Goal: Check status: Check status

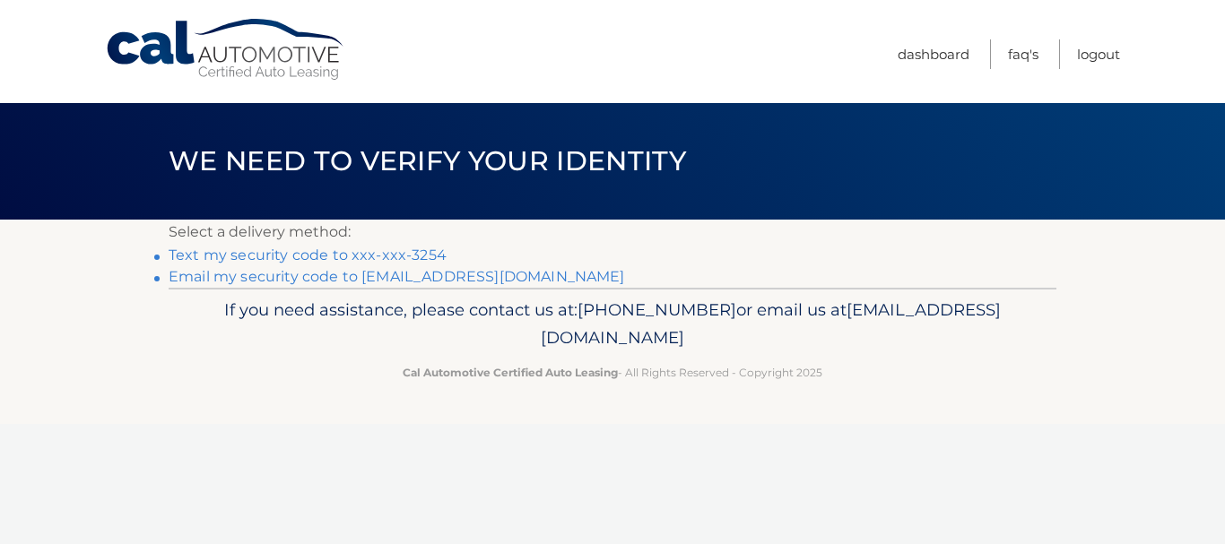
click at [324, 253] on link "Text my security code to xxx-xxx-3254" at bounding box center [308, 255] width 278 height 17
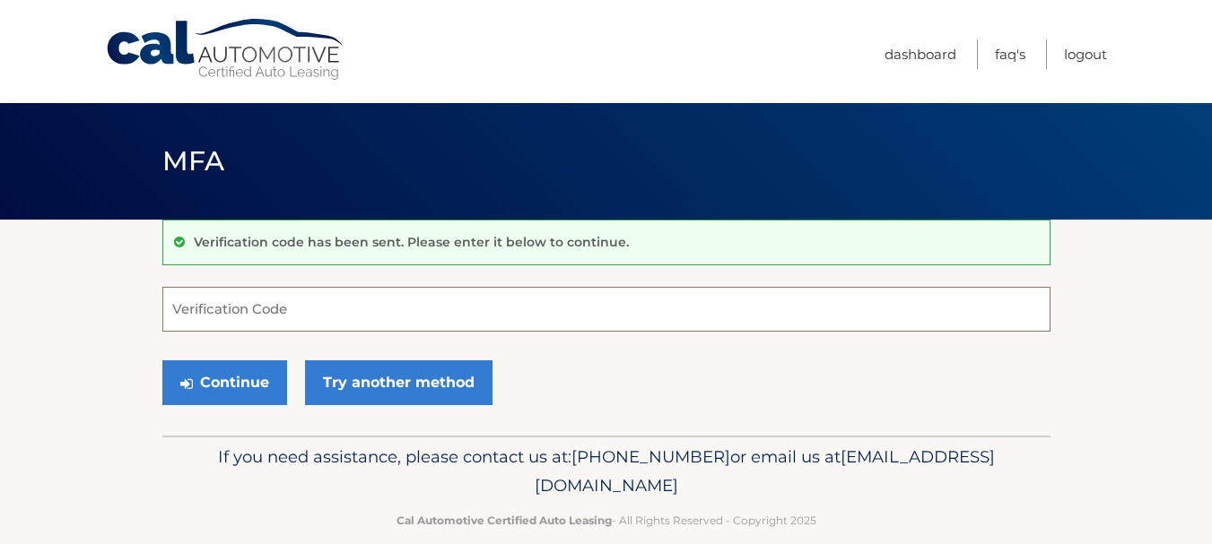
click at [216, 308] on input "Verification Code" at bounding box center [606, 309] width 888 height 45
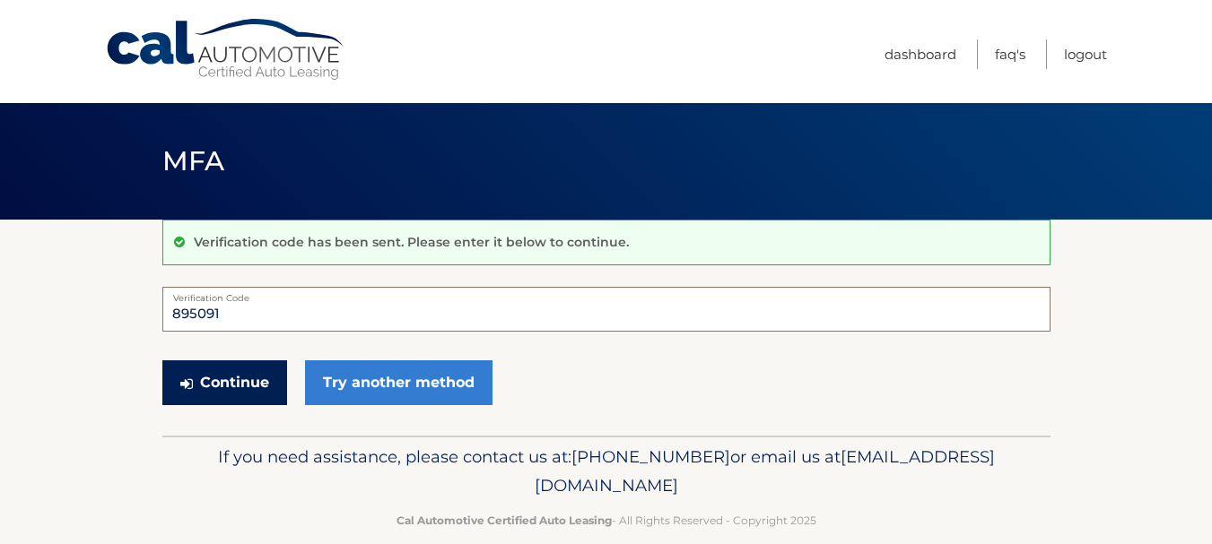
type input "895091"
click at [257, 387] on button "Continue" at bounding box center [224, 383] width 125 height 45
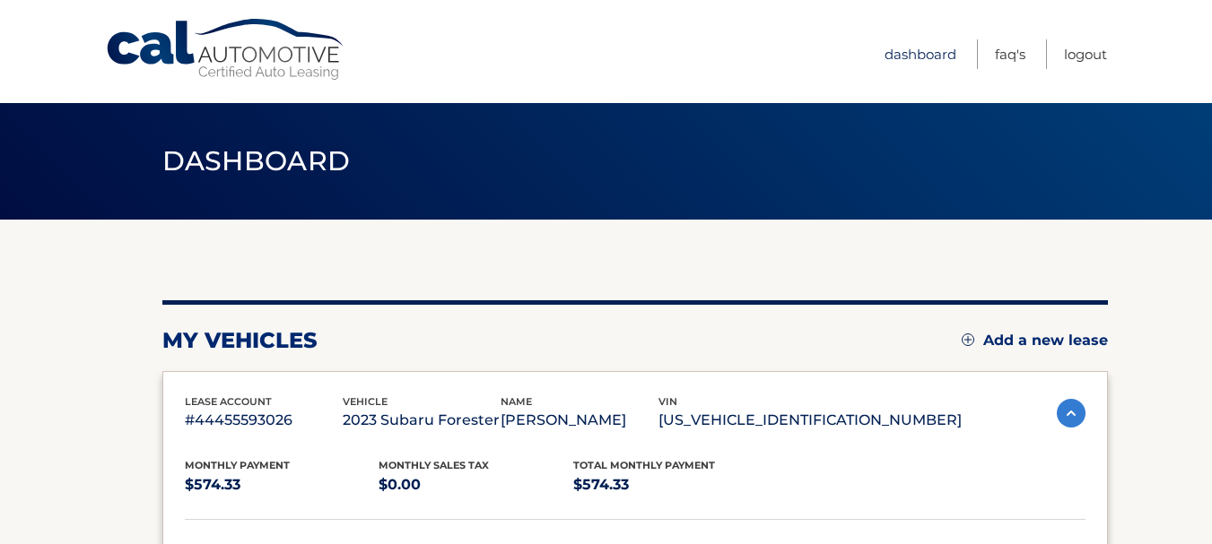
click at [930, 55] on link "Dashboard" at bounding box center [920, 54] width 72 height 30
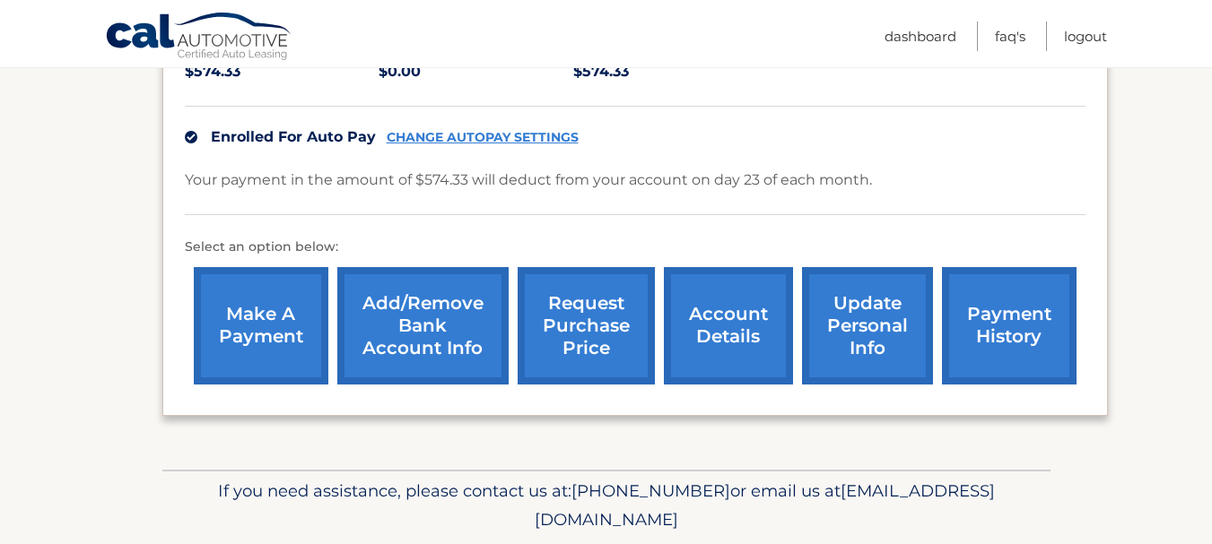
scroll to position [448, 0]
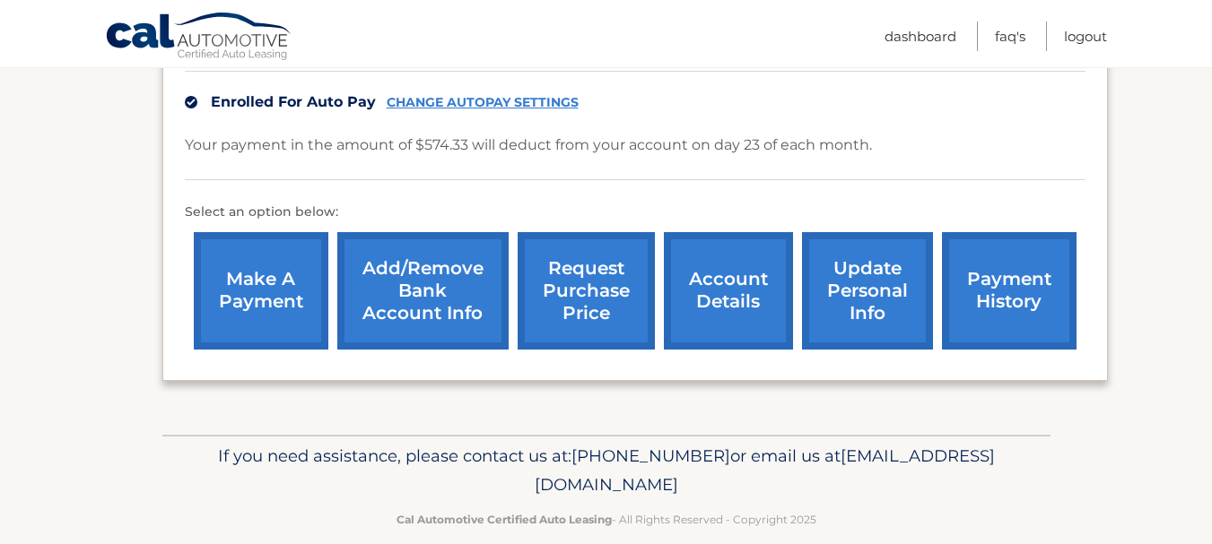
click at [746, 305] on link "account details" at bounding box center [728, 290] width 129 height 117
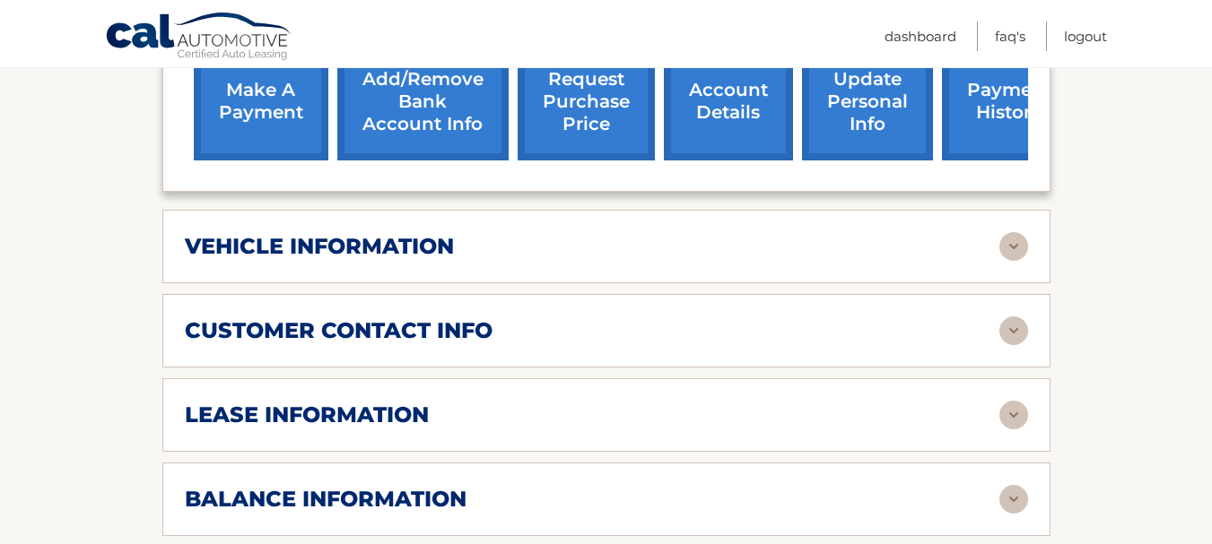
scroll to position [718, 0]
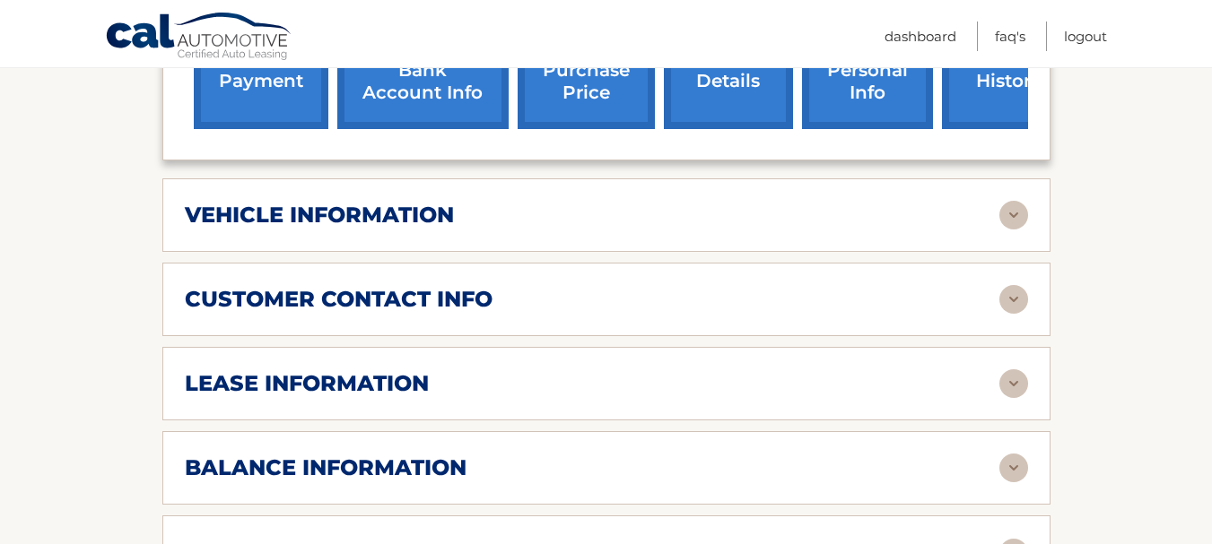
click at [1023, 201] on img at bounding box center [1013, 215] width 29 height 29
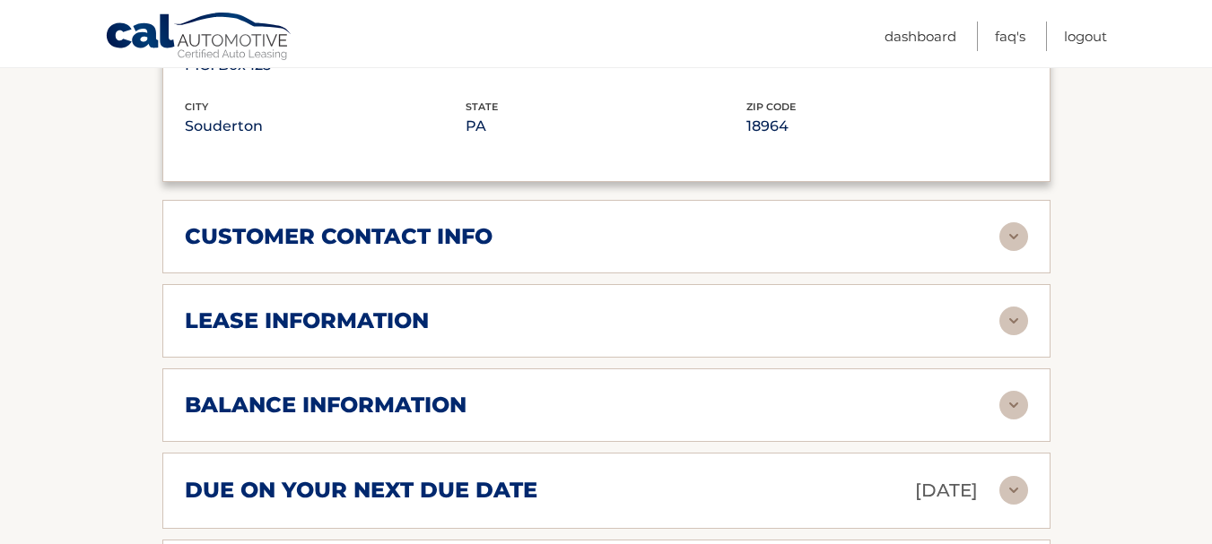
scroll to position [1256, 0]
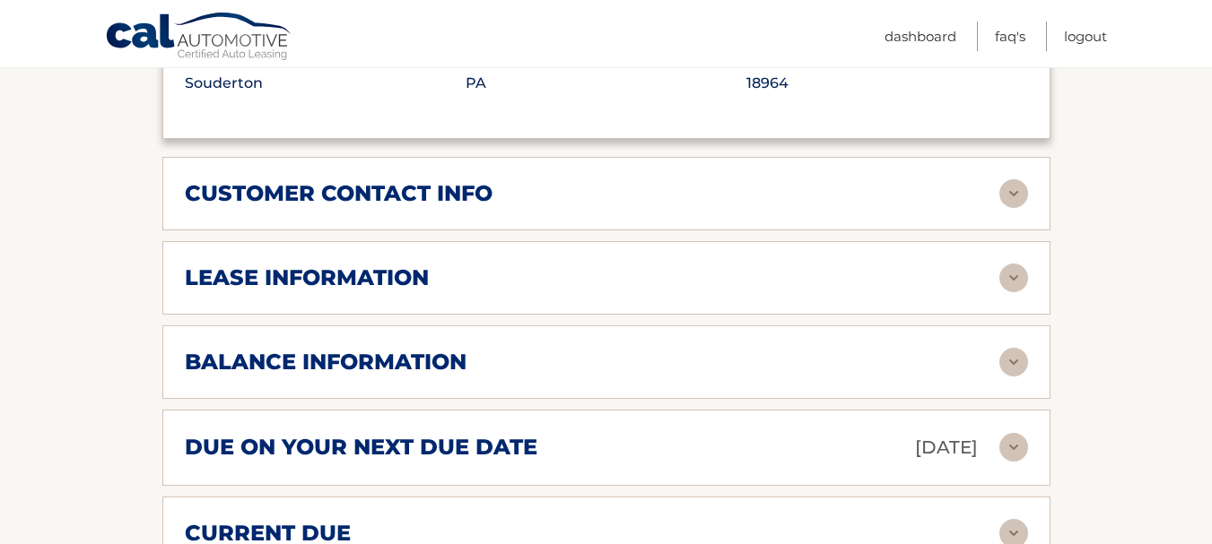
click at [1013, 264] on img at bounding box center [1013, 278] width 29 height 29
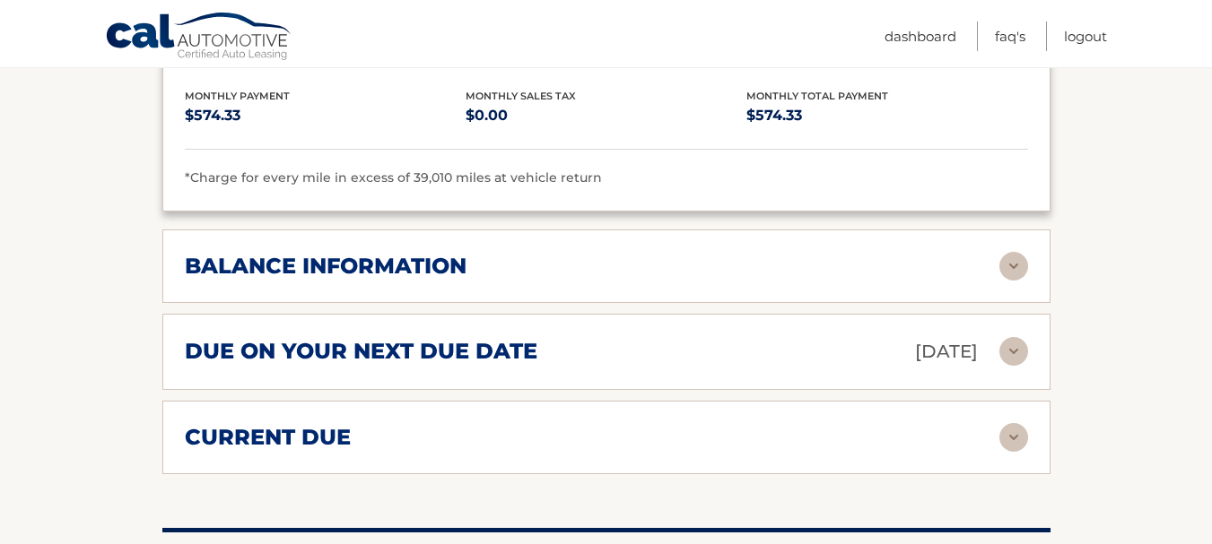
scroll to position [1704, 0]
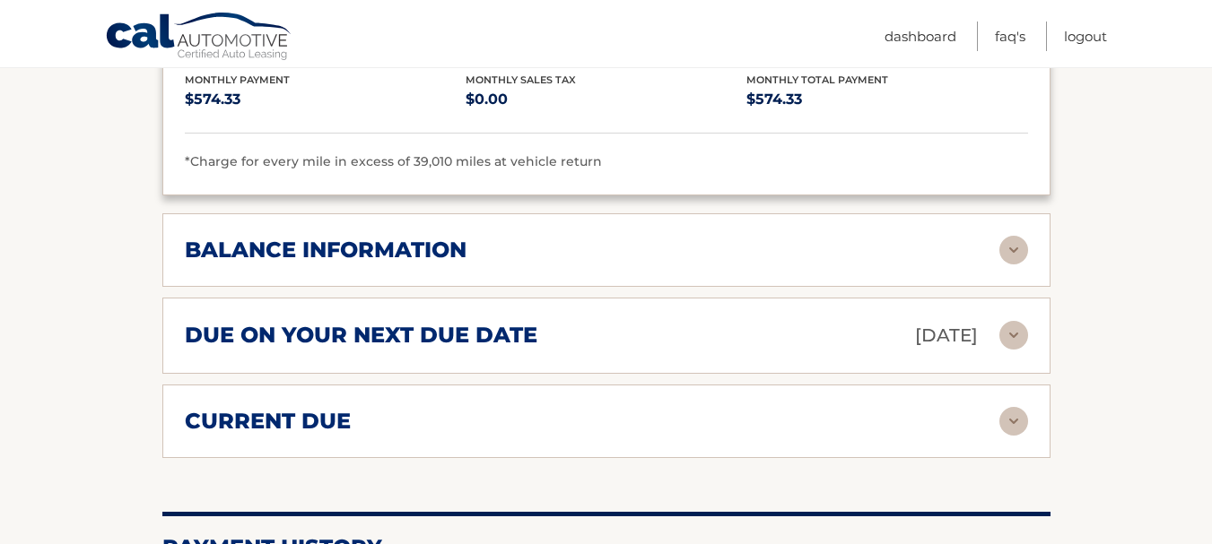
click at [1018, 236] on img at bounding box center [1013, 250] width 29 height 29
